Goal: Information Seeking & Learning: Check status

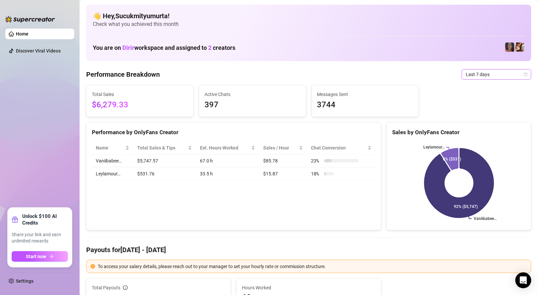
click at [518, 76] on span "Last 7 days" at bounding box center [497, 74] width 62 height 10
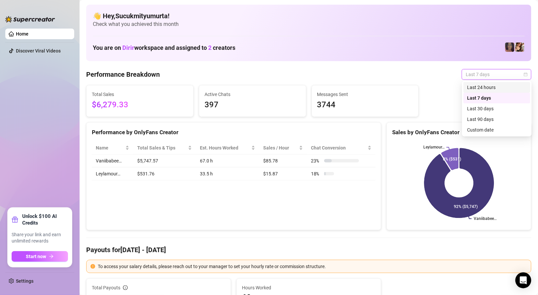
click at [504, 88] on div "Last 24 hours" at bounding box center [497, 87] width 59 height 7
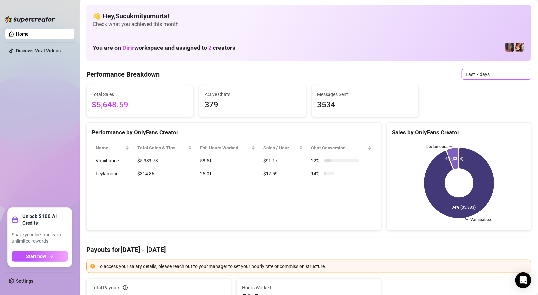
click at [489, 75] on span "Last 7 days" at bounding box center [497, 74] width 62 height 10
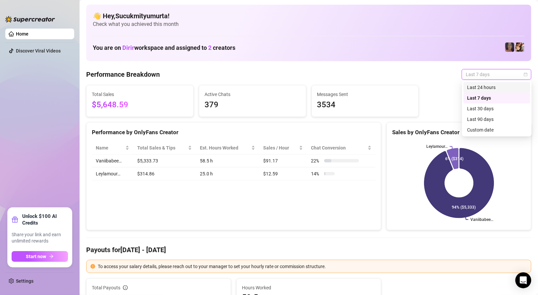
click at [493, 89] on div "Last 24 hours" at bounding box center [497, 87] width 59 height 7
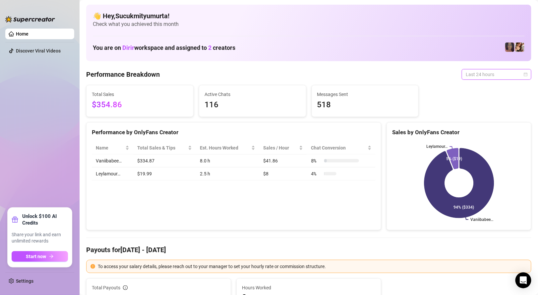
click at [492, 76] on span "Last 24 hours" at bounding box center [497, 74] width 62 height 10
click at [499, 118] on div "Last 90 days" at bounding box center [497, 118] width 59 height 7
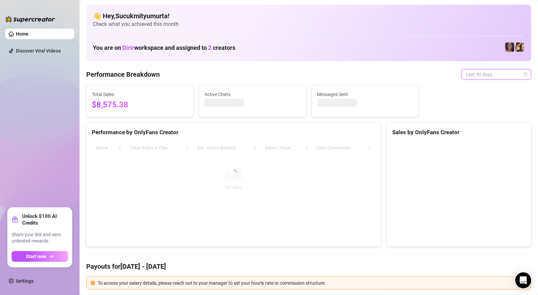
click at [505, 77] on span "Last 90 days" at bounding box center [497, 74] width 62 height 10
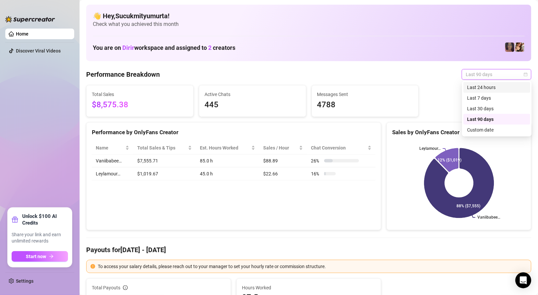
click at [504, 88] on div "Last 24 hours" at bounding box center [497, 87] width 59 height 7
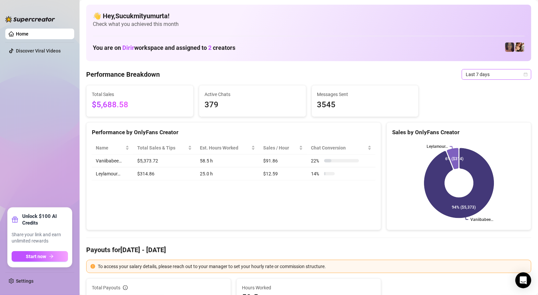
click at [488, 76] on span "Last 7 days" at bounding box center [497, 74] width 62 height 10
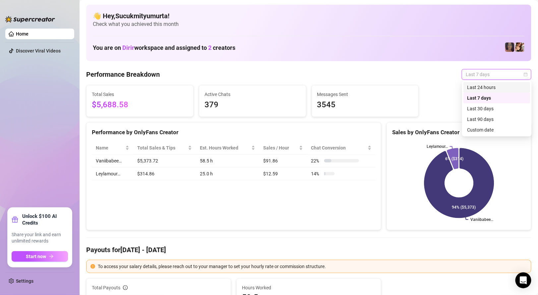
click at [494, 88] on div "Last 24 hours" at bounding box center [497, 87] width 59 height 7
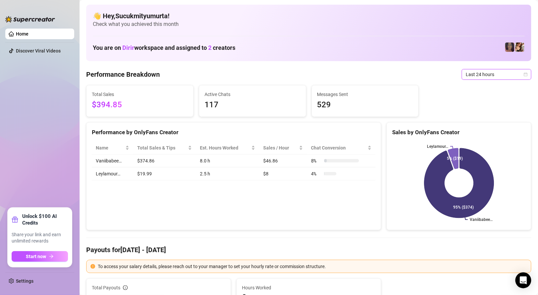
click at [474, 71] on span "Last 24 hours" at bounding box center [497, 74] width 62 height 10
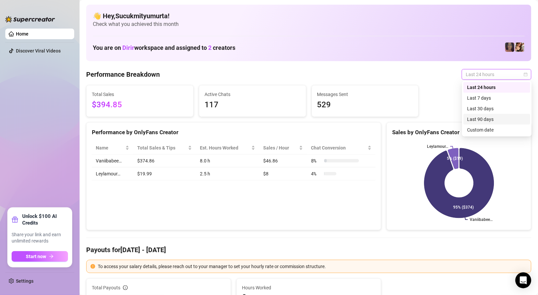
click at [491, 115] on div "Last 90 days" at bounding box center [497, 119] width 67 height 11
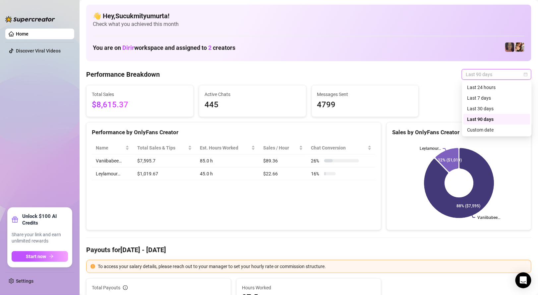
click at [498, 69] on span "Last 90 days" at bounding box center [497, 74] width 62 height 10
click at [481, 90] on div "Last 24 hours" at bounding box center [497, 87] width 59 height 7
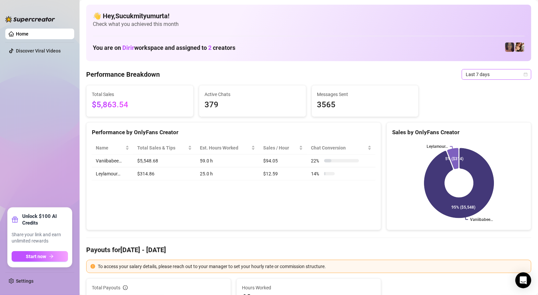
click at [515, 72] on span "Last 7 days" at bounding box center [497, 74] width 62 height 10
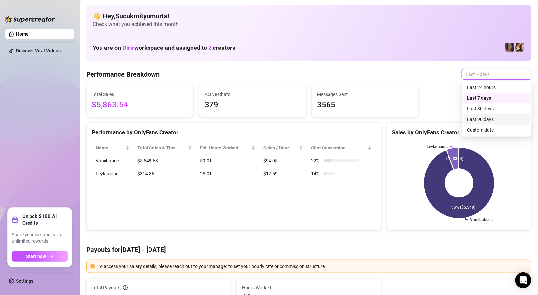
click at [495, 119] on div "Last 90 days" at bounding box center [497, 118] width 59 height 7
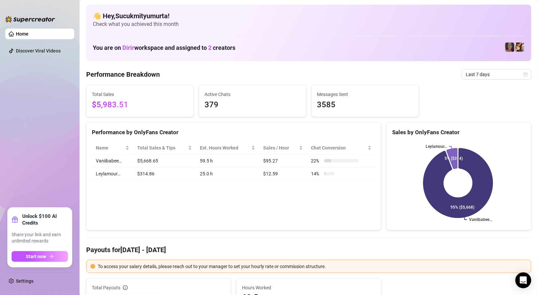
click at [495, 76] on span "Last 7 days" at bounding box center [497, 74] width 62 height 10
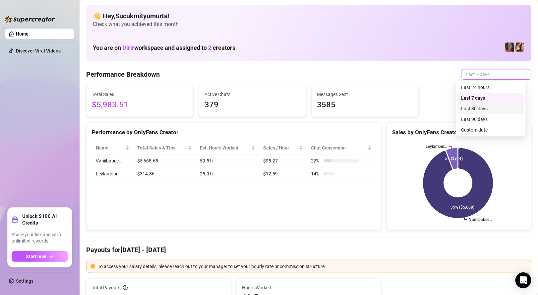
click at [483, 113] on div "Last 30 days" at bounding box center [491, 108] width 67 height 11
